Goal: Navigation & Orientation: Find specific page/section

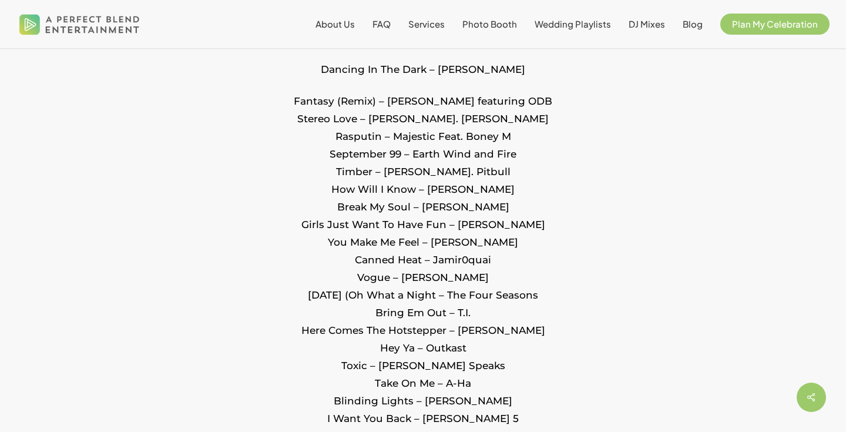
scroll to position [1885, 0]
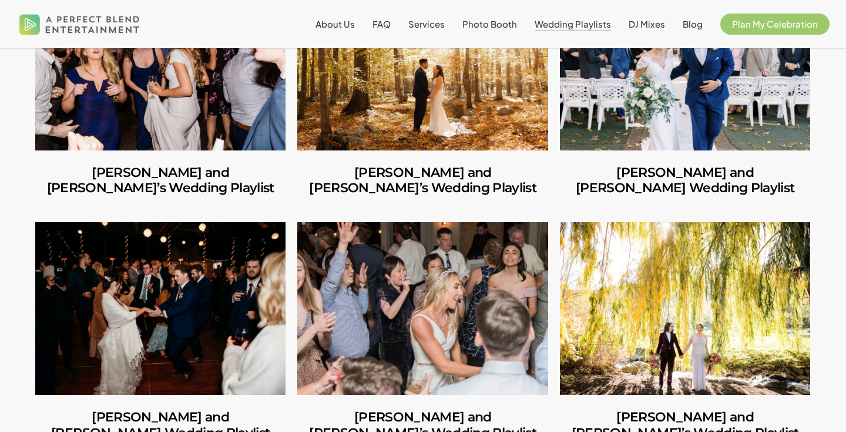
scroll to position [923, 0]
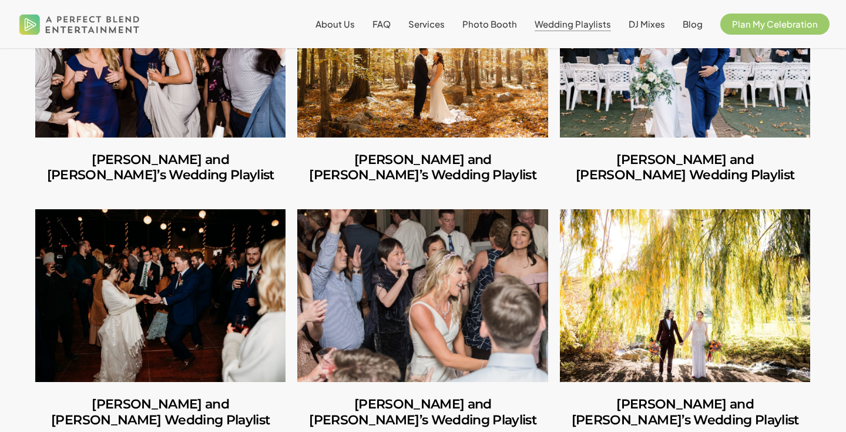
click at [405, 283] on link "Amara and Jon’s Wedding Playlist" at bounding box center [422, 295] width 250 height 173
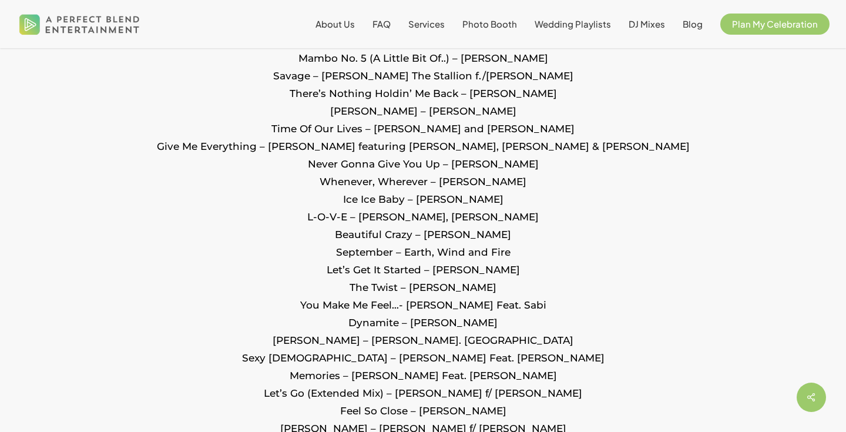
scroll to position [1398, 0]
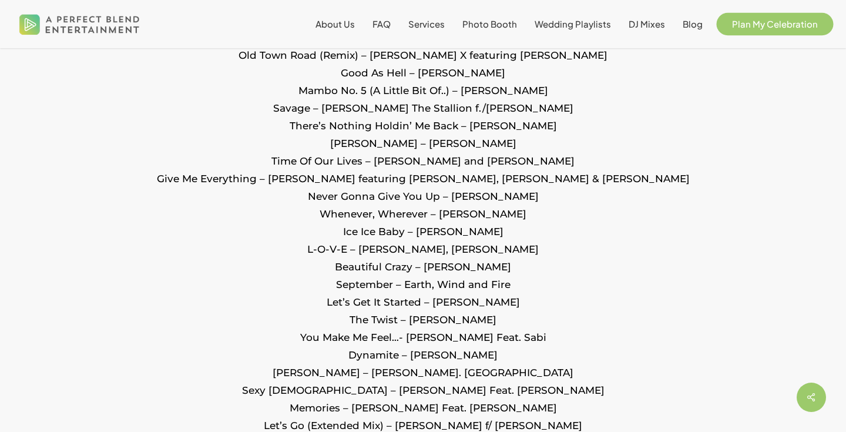
click at [757, 19] on link "Plan My Celebration" at bounding box center [775, 23] width 109 height 9
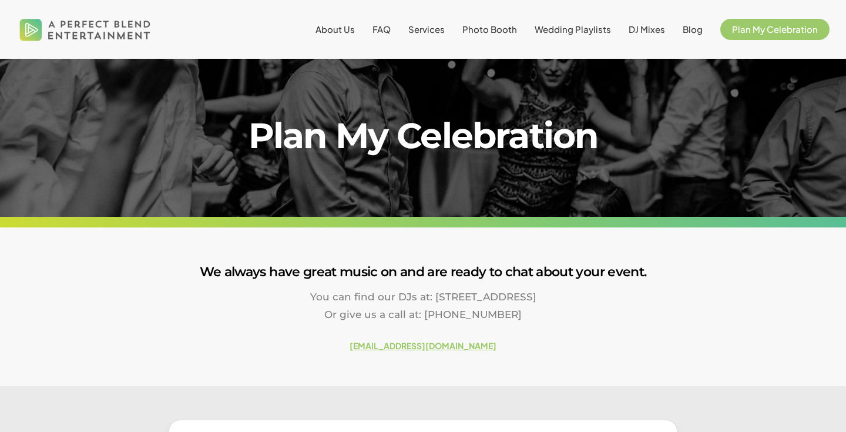
scroll to position [1, 0]
